Goal: Information Seeking & Learning: Learn about a topic

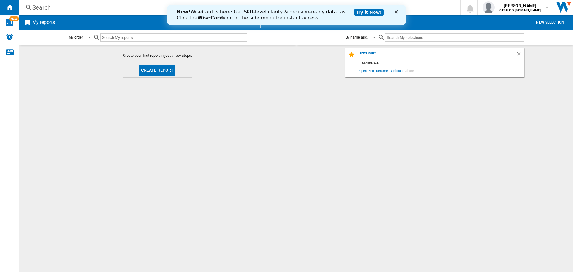
click at [37, 7] on div "Search" at bounding box center [238, 7] width 413 height 8
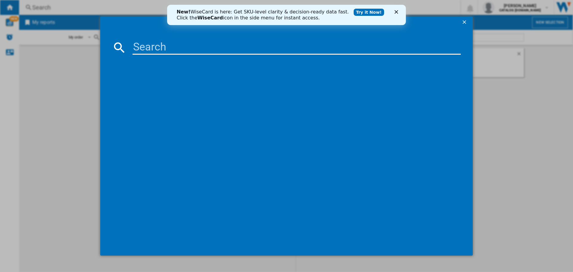
drag, startPoint x: 37, startPoint y: 8, endPoint x: 168, endPoint y: 46, distance: 136.9
click at [168, 46] on input at bounding box center [297, 47] width 329 height 14
paste input "SUK91MFX9"
type input "SUK91MFX9"
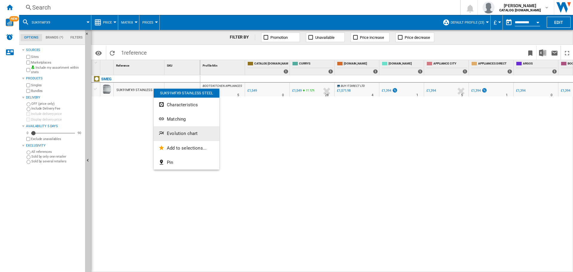
click at [183, 130] on button "Evolution chart" at bounding box center [187, 133] width 66 height 14
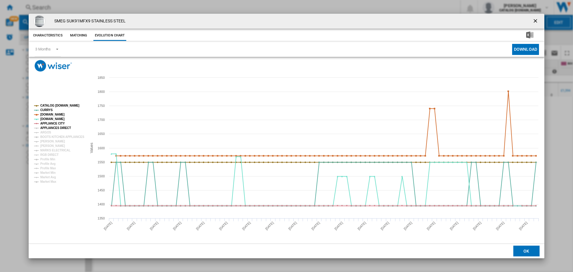
click at [54, 128] on tspan "APPLIANCES DIRECT" at bounding box center [55, 127] width 31 height 3
click at [48, 131] on tspan "ARGOS" at bounding box center [45, 132] width 11 height 3
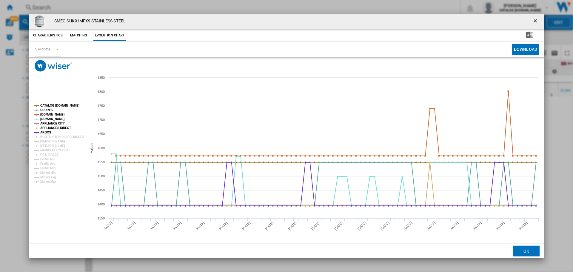
click at [53, 134] on rect "Product popup" at bounding box center [58, 144] width 53 height 84
click at [53, 138] on tspan "BOOTS KITCHEN APPLIANCES" at bounding box center [62, 136] width 44 height 3
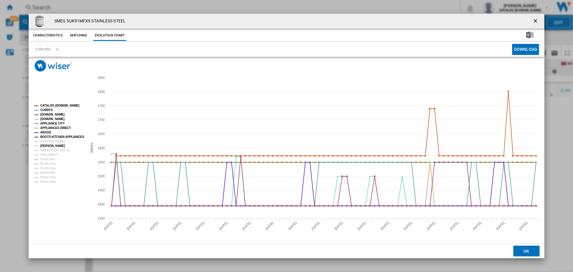
click at [54, 146] on tspan "[PERSON_NAME]" at bounding box center [52, 145] width 25 height 3
click at [57, 151] on tspan "MARKS ELECTRICAL" at bounding box center [55, 150] width 30 height 3
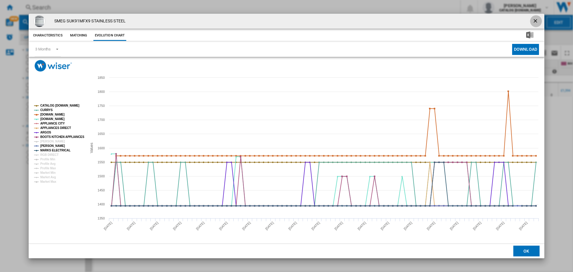
click at [539, 23] on ng-md-icon "getI18NText('BUTTONS.CLOSE_DIALOG')" at bounding box center [536, 21] width 7 height 7
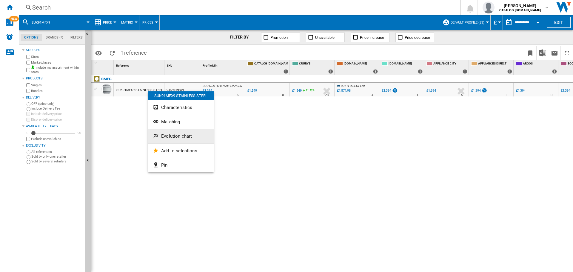
click at [167, 139] on button "Evolution chart" at bounding box center [181, 136] width 66 height 14
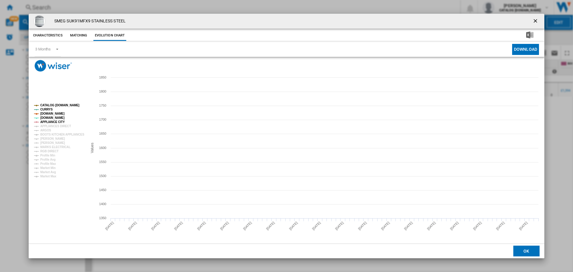
click at [55, 123] on tspan "APPLIANCE CITY" at bounding box center [52, 121] width 24 height 3
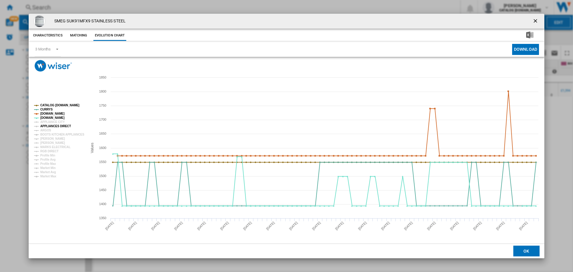
click at [52, 128] on tspan "APPLIANCES DIRECT" at bounding box center [55, 126] width 31 height 3
click at [46, 131] on tspan "ARGOS" at bounding box center [45, 130] width 11 height 3
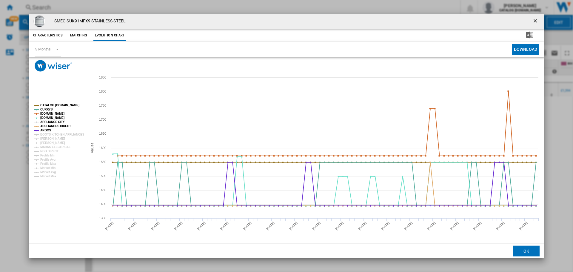
click at [53, 120] on tspan "APPLIANCE CITY" at bounding box center [52, 121] width 24 height 3
click at [55, 134] on tspan "BOOTS KITCHEN APPLIANCES" at bounding box center [62, 134] width 44 height 3
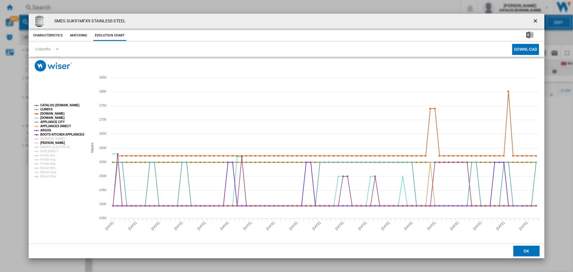
click at [53, 141] on tspan "[PERSON_NAME]" at bounding box center [52, 142] width 25 height 3
click at [53, 146] on tspan "MARKS ELECTRICAL" at bounding box center [55, 146] width 30 height 3
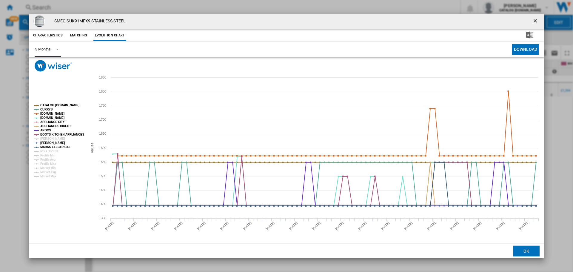
click at [56, 49] on span "Product popup" at bounding box center [55, 48] width 7 height 5
click at [45, 63] on div "6 Months" at bounding box center [43, 63] width 16 height 5
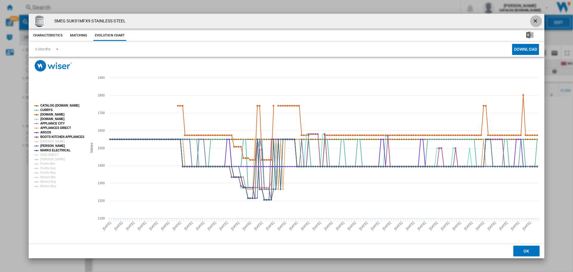
click at [536, 20] on ng-md-icon "getI18NText('BUTTONS.CLOSE_DIALOG')" at bounding box center [536, 21] width 7 height 7
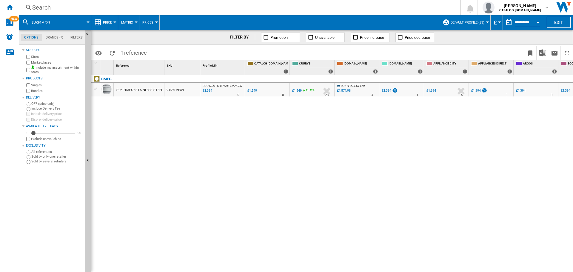
click at [40, 11] on div "Search" at bounding box center [238, 7] width 413 height 8
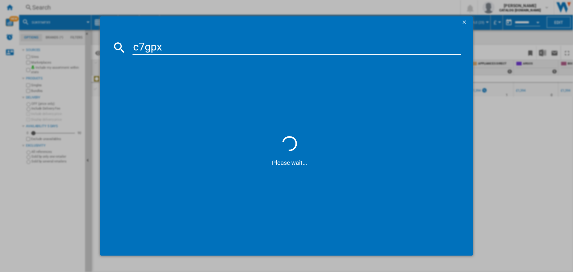
type input "c7gpx9"
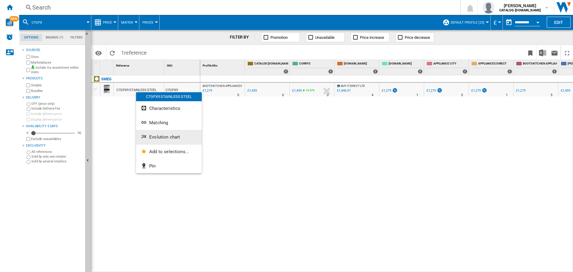
click at [152, 138] on span "Evolution chart" at bounding box center [164, 136] width 31 height 5
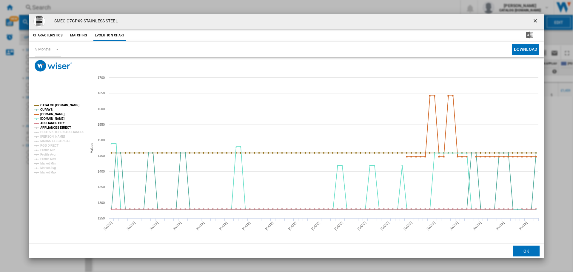
click at [57, 126] on tspan "APPLIANCES DIRECT" at bounding box center [55, 127] width 31 height 3
click at [52, 135] on tspan "[PERSON_NAME]" at bounding box center [52, 136] width 25 height 3
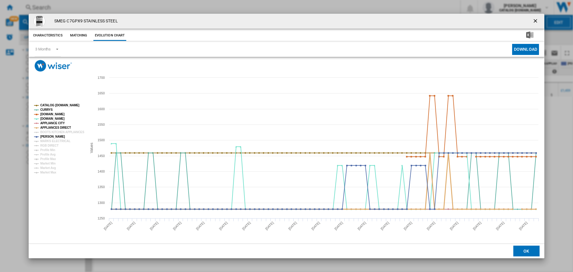
click at [54, 128] on tspan "APPLIANCES DIRECT" at bounding box center [55, 127] width 31 height 3
click at [54, 131] on tspan "BOOTS KITCHEN APPLIANCES" at bounding box center [62, 132] width 44 height 3
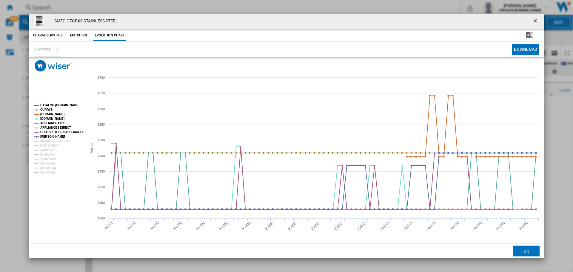
click at [55, 128] on tspan "APPLIANCES DIRECT" at bounding box center [55, 127] width 31 height 3
click at [55, 139] on tspan "MARKS ELECTRICAL" at bounding box center [55, 140] width 30 height 3
click at [537, 24] on ng-md-icon "getI18NText('BUTTONS.CLOSE_DIALOG')" at bounding box center [536, 21] width 7 height 7
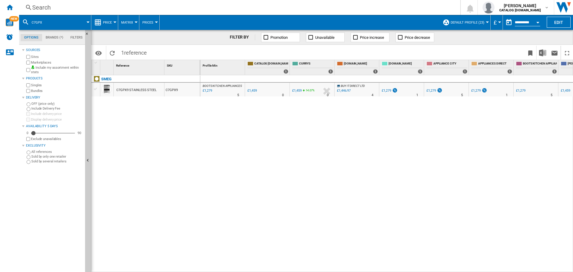
click at [45, 7] on div "Search" at bounding box center [238, 7] width 413 height 8
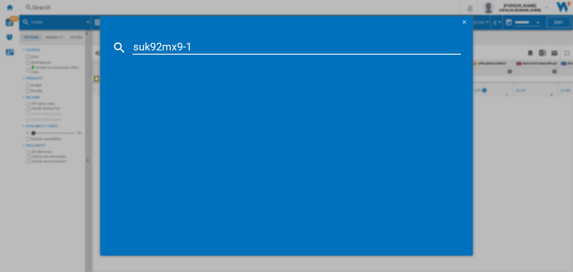
type input "suk92mx9-1"
click at [243, 131] on div "references (1) SMEG SUK92MX91 STAINLESS STEEL" at bounding box center [289, 151] width 343 height 186
click at [126, 85] on img at bounding box center [124, 85] width 7 height 7
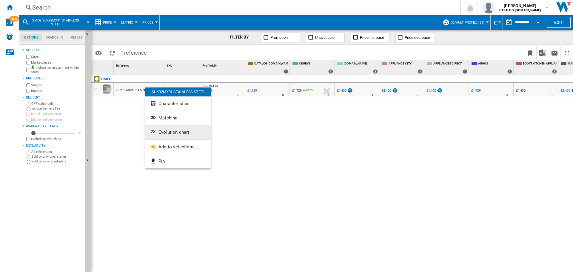
click at [175, 134] on span "Evolution chart" at bounding box center [174, 132] width 31 height 5
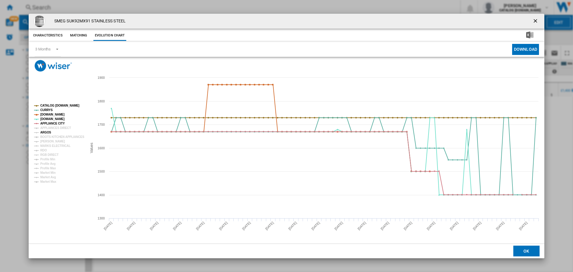
click at [46, 131] on tspan "ARGOS" at bounding box center [45, 132] width 11 height 3
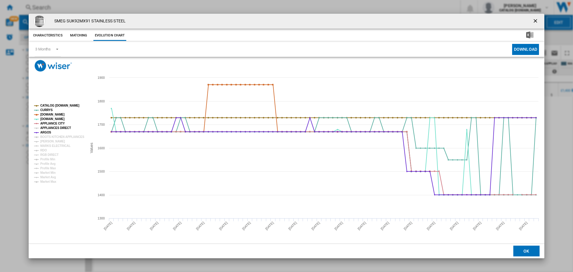
click at [46, 127] on tspan "APPLIANCES DIRECT" at bounding box center [55, 127] width 31 height 3
click at [48, 136] on tspan "BOOTS KITCHEN APPLIANCES" at bounding box center [62, 136] width 44 height 3
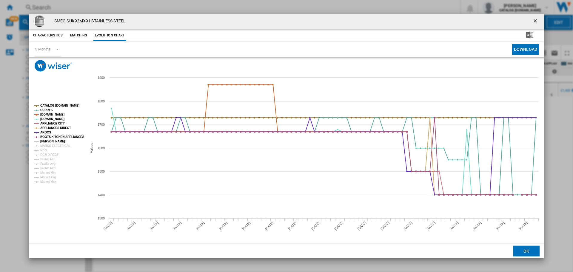
click at [48, 140] on tspan "[PERSON_NAME]" at bounding box center [52, 141] width 25 height 3
click at [50, 145] on tspan "MARKS ELECTRICAL" at bounding box center [55, 145] width 30 height 3
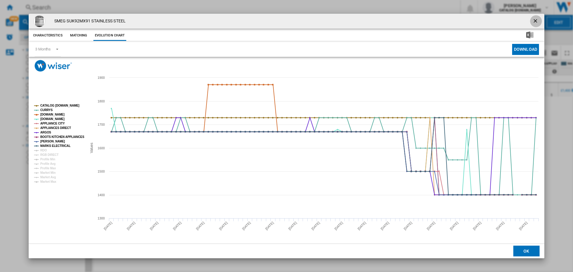
click at [535, 18] on ng-md-icon "getI18NText('BUTTONS.CLOSE_DIALOG')" at bounding box center [536, 21] width 7 height 7
